Goal: Information Seeking & Learning: Learn about a topic

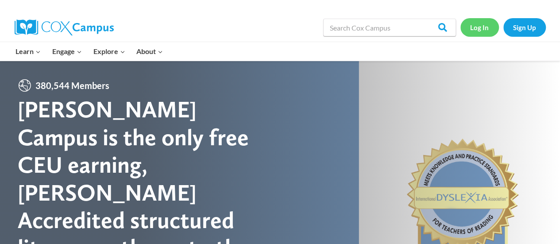
click at [480, 23] on link "Log In" at bounding box center [480, 27] width 39 height 18
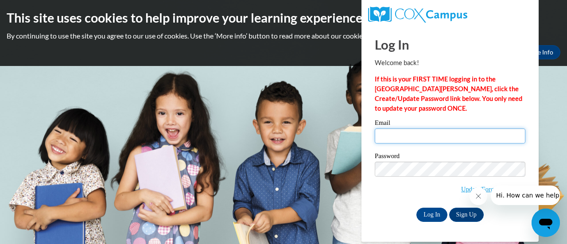
click at [393, 132] on input "Email" at bounding box center [450, 135] width 151 height 15
type input "[PERSON_NAME][EMAIL_ADDRESS][PERSON_NAME][DOMAIN_NAME]"
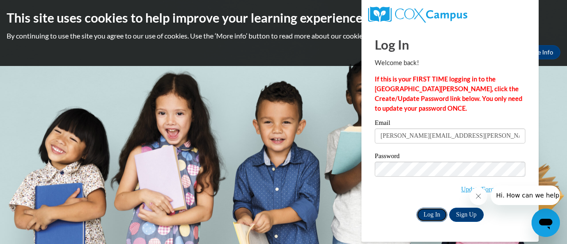
click at [431, 214] on input "Log In" at bounding box center [431, 215] width 31 height 14
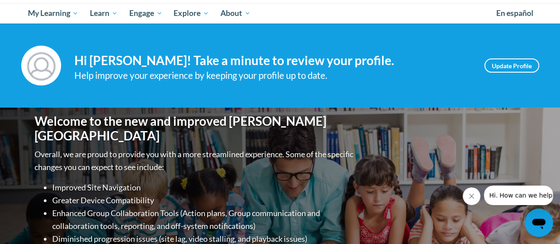
scroll to position [93, 0]
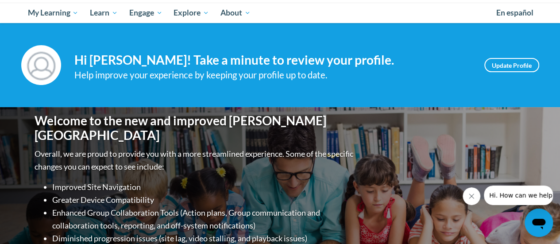
click at [468, 196] on icon "Close message from company" at bounding box center [471, 196] width 7 height 7
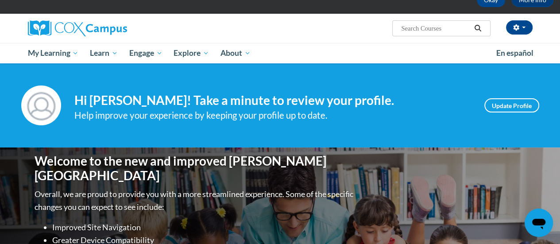
scroll to position [0, 0]
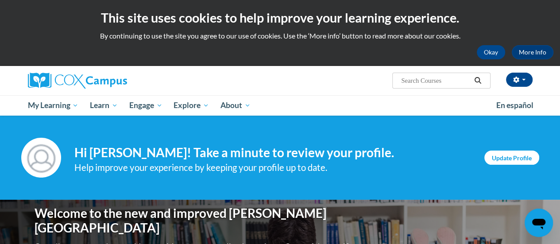
click at [513, 153] on link "Update Profile" at bounding box center [512, 158] width 55 height 14
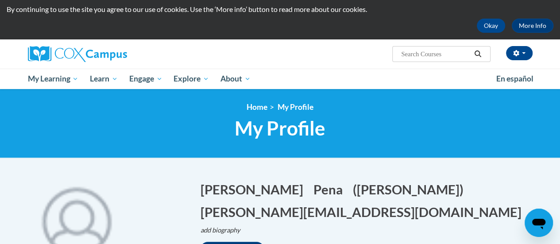
scroll to position [43, 0]
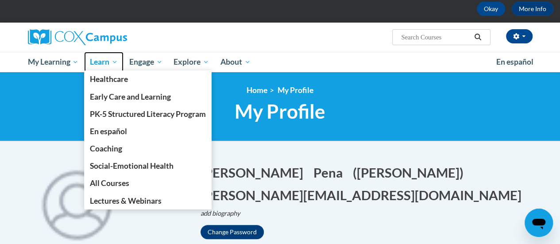
click at [112, 64] on span "Learn" at bounding box center [104, 62] width 28 height 11
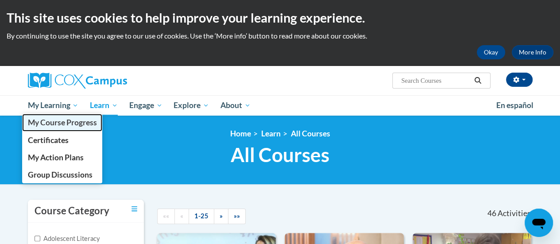
click at [66, 123] on span "My Course Progress" at bounding box center [61, 122] width 69 height 9
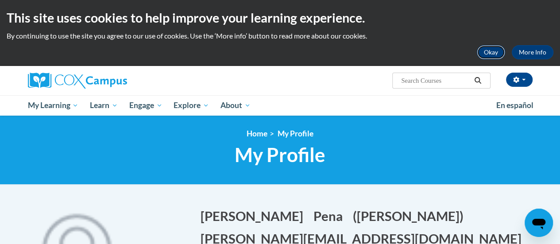
click at [495, 51] on button "Okay" at bounding box center [491, 52] width 28 height 14
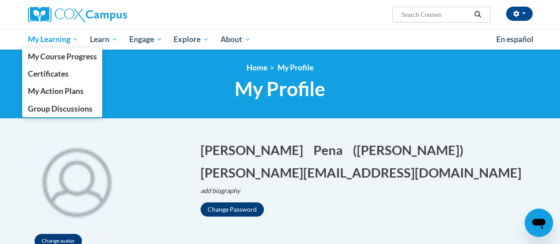
click at [73, 35] on span "My Learning" at bounding box center [52, 39] width 51 height 11
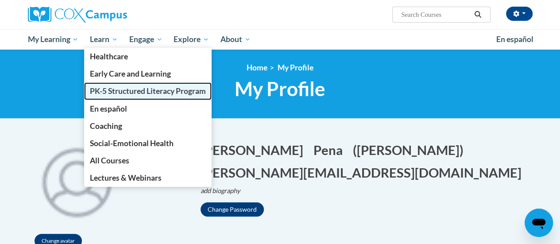
click at [143, 92] on span "PK-5 Structured Literacy Program" at bounding box center [148, 90] width 116 height 9
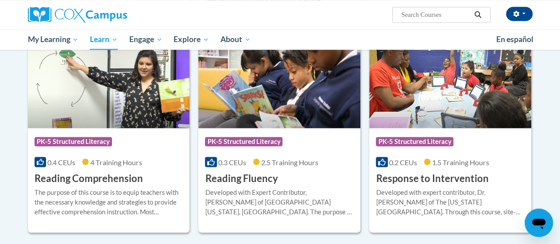
scroll to position [766, 0]
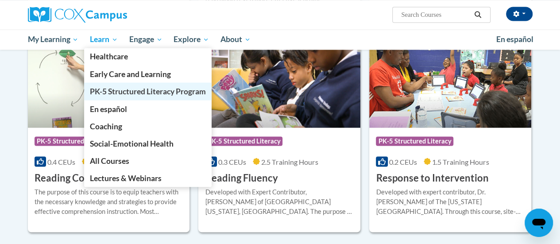
click at [124, 91] on span "PK-5 Structured Literacy Program" at bounding box center [148, 90] width 116 height 9
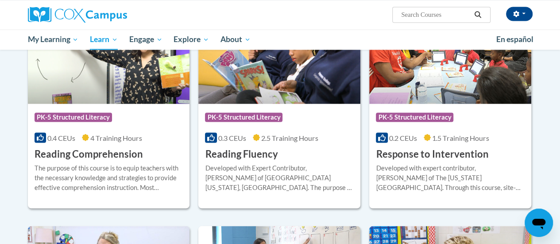
scroll to position [774, 0]
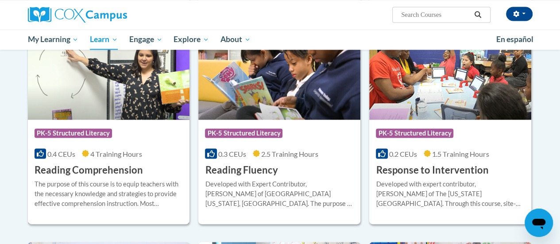
click at [89, 88] on img at bounding box center [109, 74] width 162 height 90
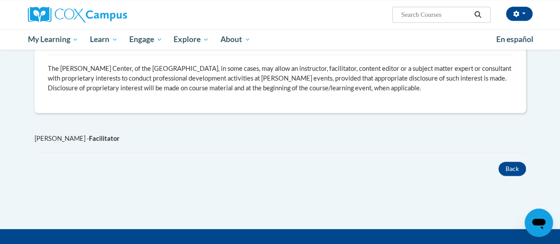
scroll to position [489, 0]
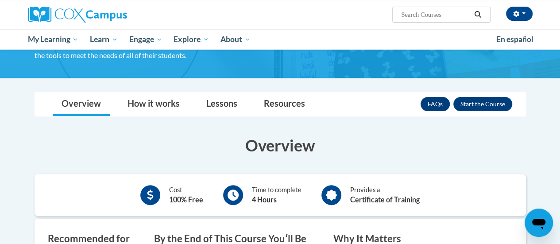
scroll to position [0, 0]
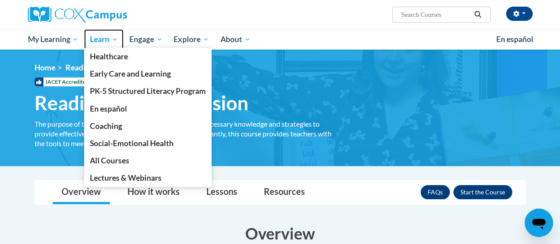
click at [110, 37] on span "Learn" at bounding box center [104, 39] width 28 height 11
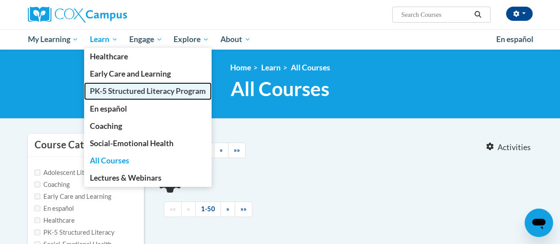
click at [123, 92] on span "PK-5 Structured Literacy Program" at bounding box center [148, 90] width 116 height 9
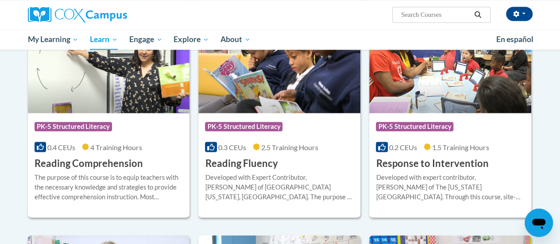
scroll to position [780, 0]
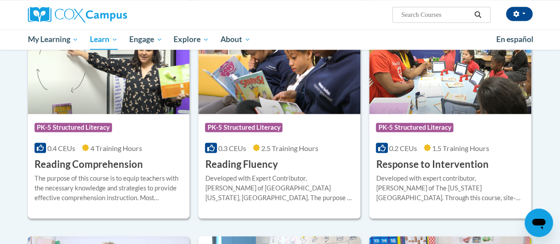
click at [126, 85] on img at bounding box center [109, 68] width 162 height 90
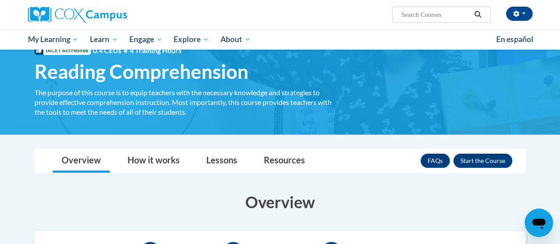
scroll to position [27, 0]
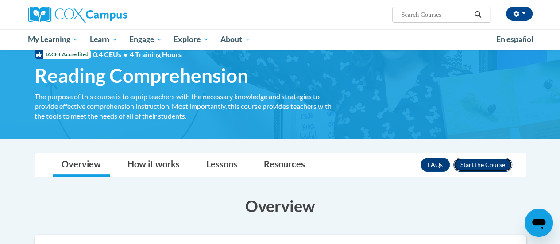
click at [477, 166] on button "Enroll" at bounding box center [483, 165] width 59 height 14
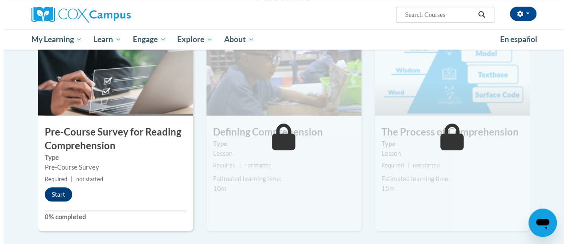
scroll to position [205, 0]
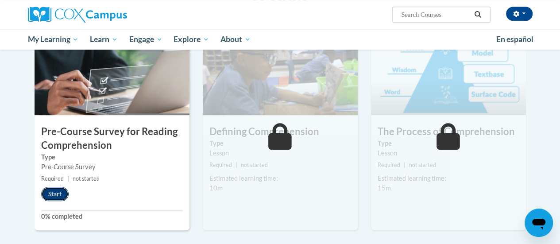
click at [59, 188] on button "Start" at bounding box center [54, 194] width 27 height 14
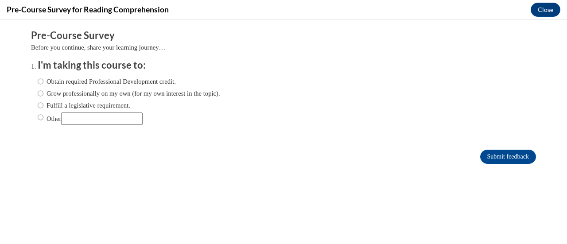
scroll to position [0, 0]
click at [38, 79] on input "Obtain required Professional Development credit." at bounding box center [41, 82] width 6 height 10
radio input "true"
click at [488, 157] on input "Submit feedback" at bounding box center [508, 157] width 56 height 14
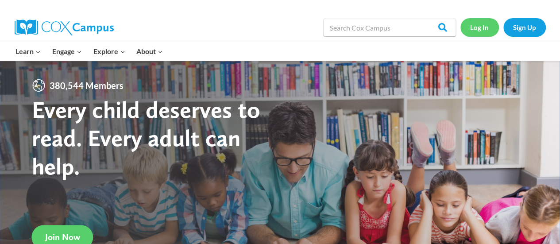
click at [483, 25] on link "Log In" at bounding box center [480, 27] width 39 height 18
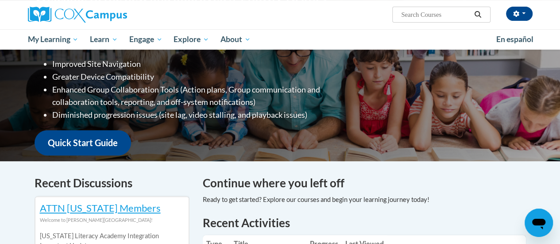
scroll to position [148, 0]
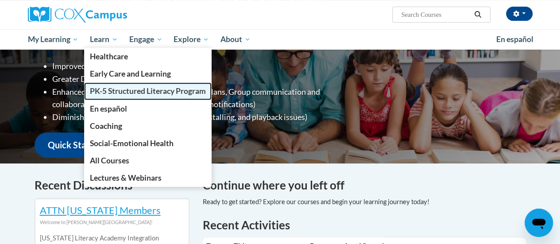
click at [126, 94] on span "PK-5 Structured Literacy Program" at bounding box center [148, 90] width 116 height 9
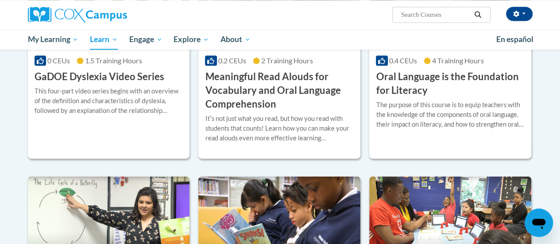
scroll to position [833, 0]
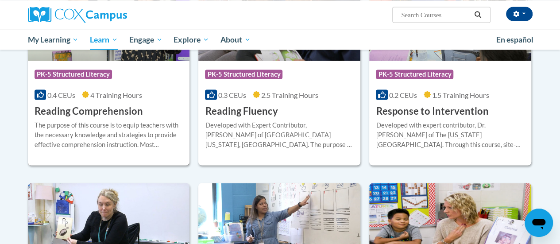
click at [94, 73] on span "PK-5 Structured Literacy" at bounding box center [74, 74] width 78 height 9
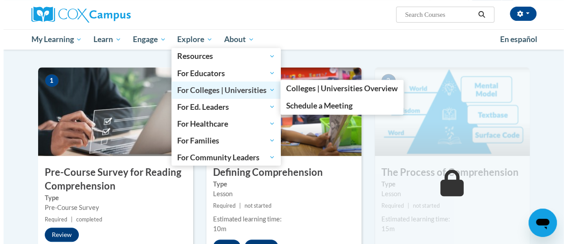
scroll to position [234, 0]
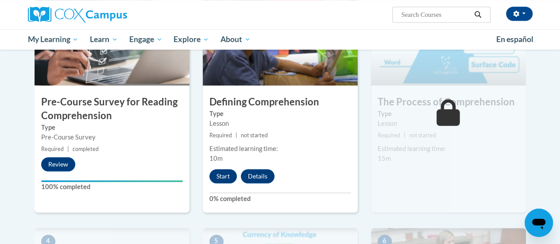
click at [125, 89] on div "1 Pre-Course Survey for Reading Comprehension Type Pre-Course Survey Required |…" at bounding box center [112, 104] width 155 height 215
click at [226, 179] on button "Start" at bounding box center [223, 176] width 27 height 14
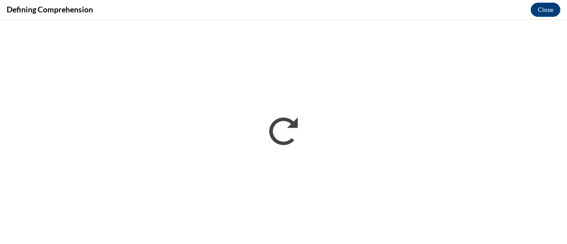
scroll to position [0, 0]
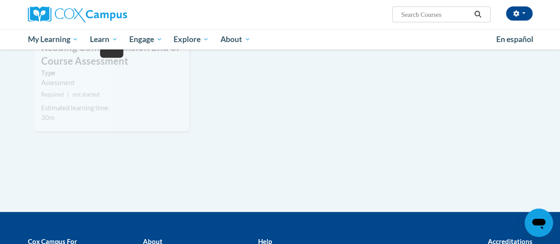
scroll to position [963, 0]
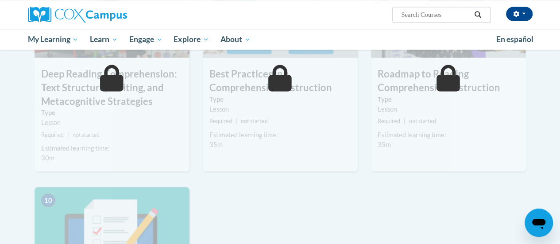
scroll to position [668, 0]
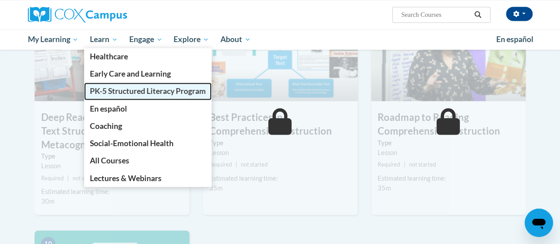
click at [109, 89] on span "PK-5 Structured Literacy Program" at bounding box center [148, 90] width 116 height 9
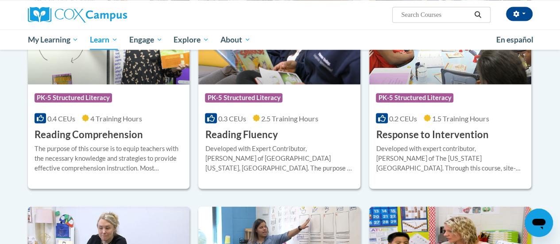
scroll to position [815, 0]
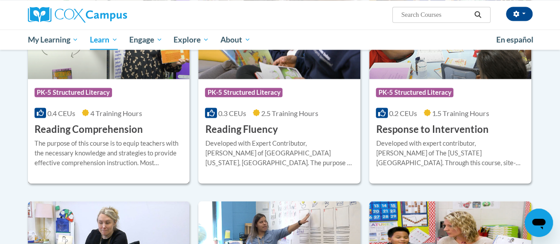
click at [90, 127] on h3 "Reading Comprehension" at bounding box center [89, 129] width 109 height 14
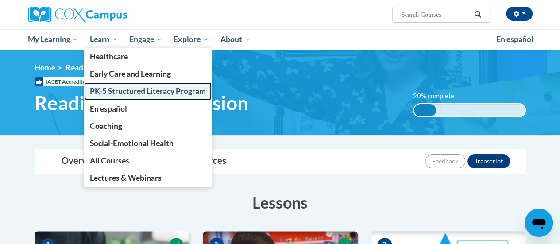
click at [119, 94] on span "PK-5 Structured Literacy Program" at bounding box center [148, 90] width 116 height 9
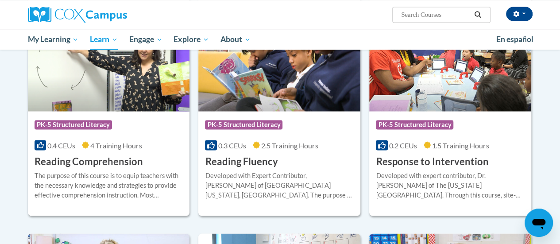
scroll to position [783, 0]
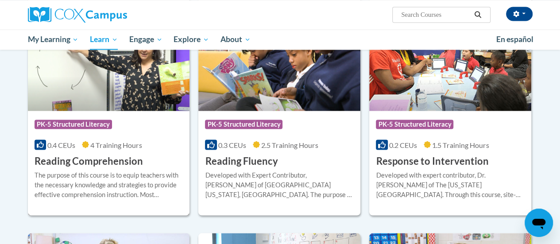
click at [72, 123] on span "PK-5 Structured Literacy" at bounding box center [74, 124] width 78 height 9
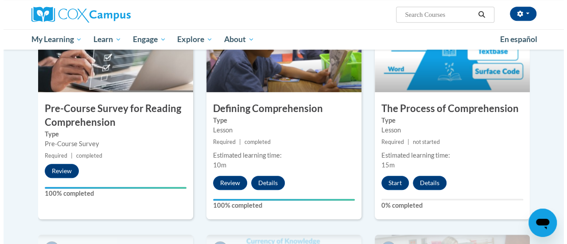
scroll to position [228, 0]
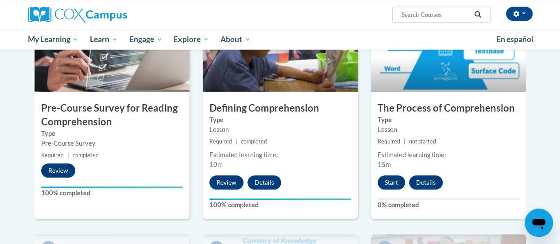
click at [388, 109] on h3 "The Process of Comprehension" at bounding box center [448, 108] width 155 height 14
click at [388, 182] on button "Start" at bounding box center [391, 182] width 27 height 14
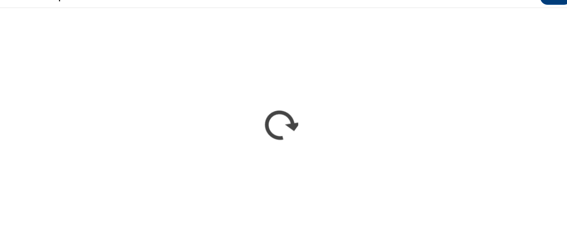
scroll to position [225, 0]
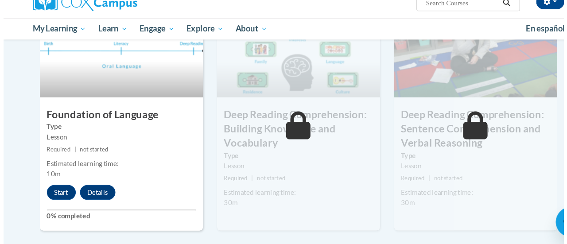
scroll to position [447, 0]
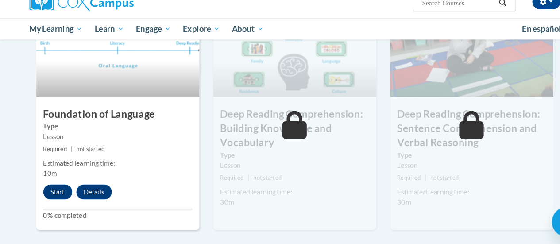
click at [0, 123] on body "[PERSON_NAME] ([GEOGRAPHIC_DATA]/[GEOGRAPHIC_DATA] UTC-05:00) My Profile Inbox …" at bounding box center [280, 216] width 560 height 1327
click at [50, 196] on button "Start" at bounding box center [54, 194] width 27 height 14
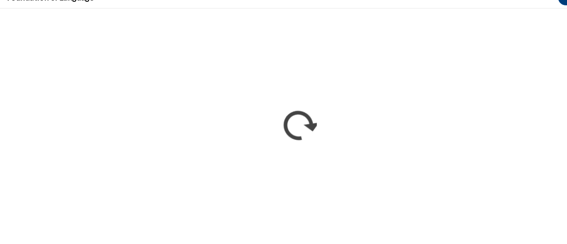
scroll to position [0, 0]
